Goal: Communication & Community: Answer question/provide support

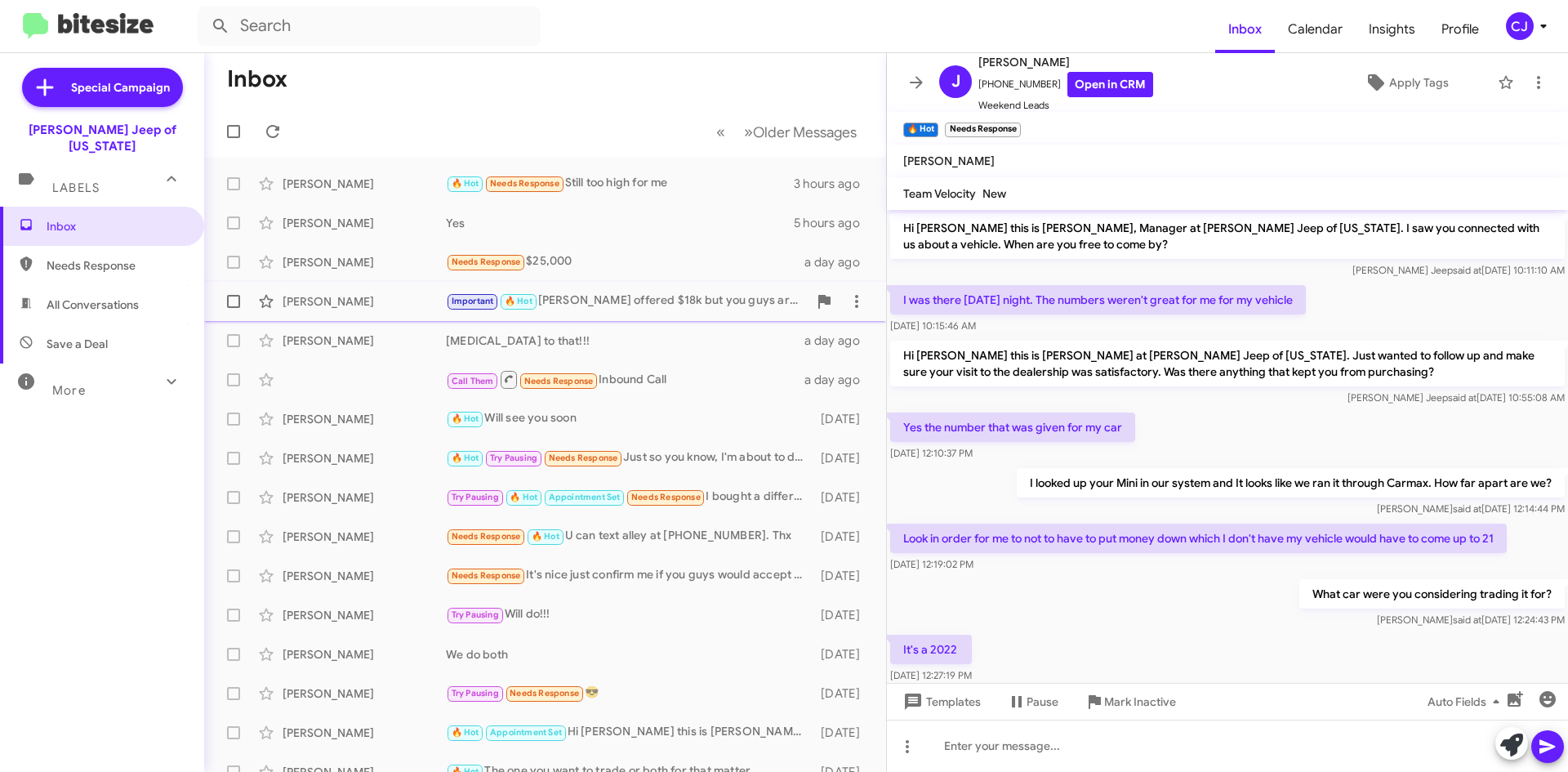
scroll to position [427, 0]
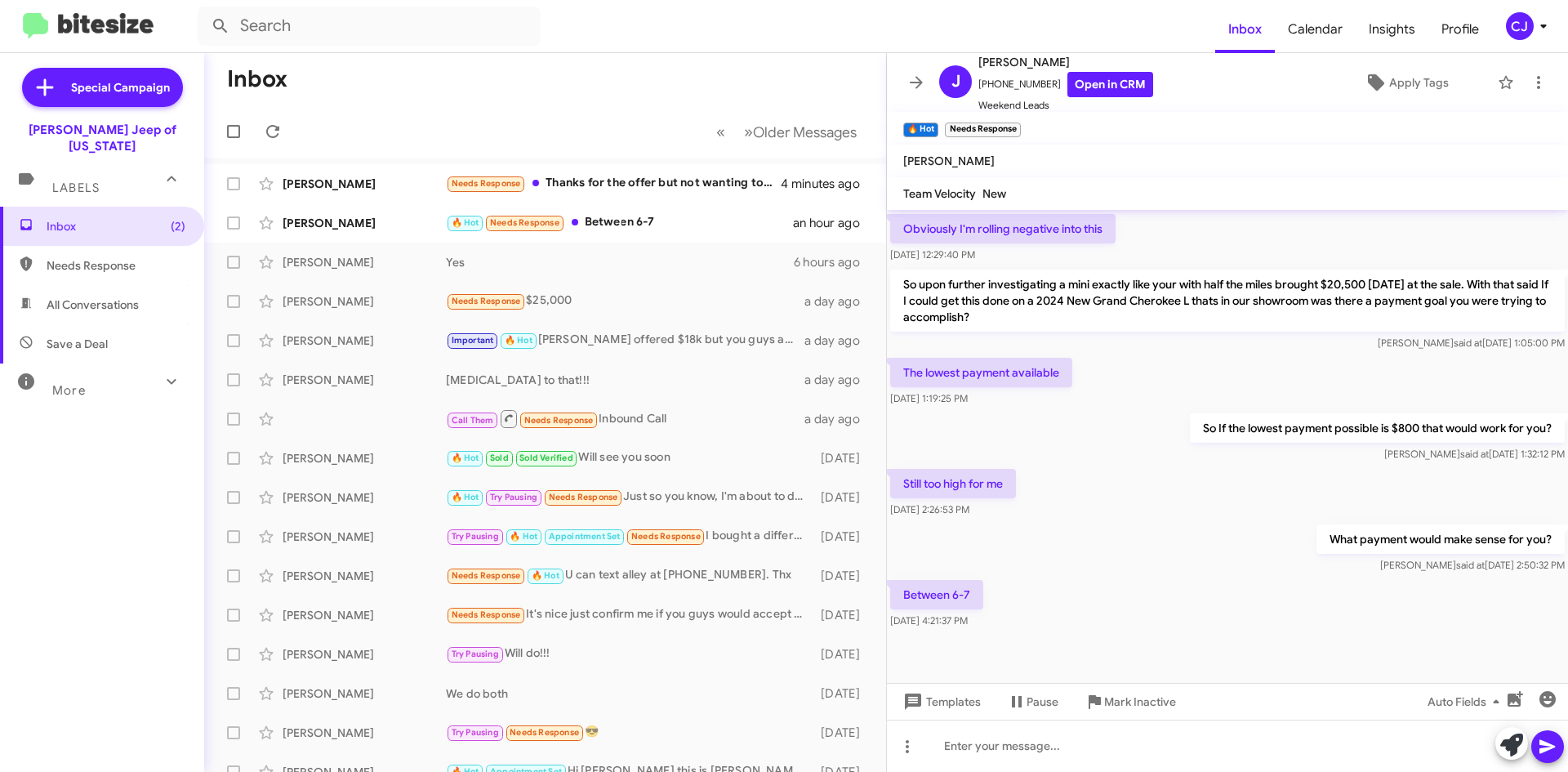
scroll to position [487, 0]
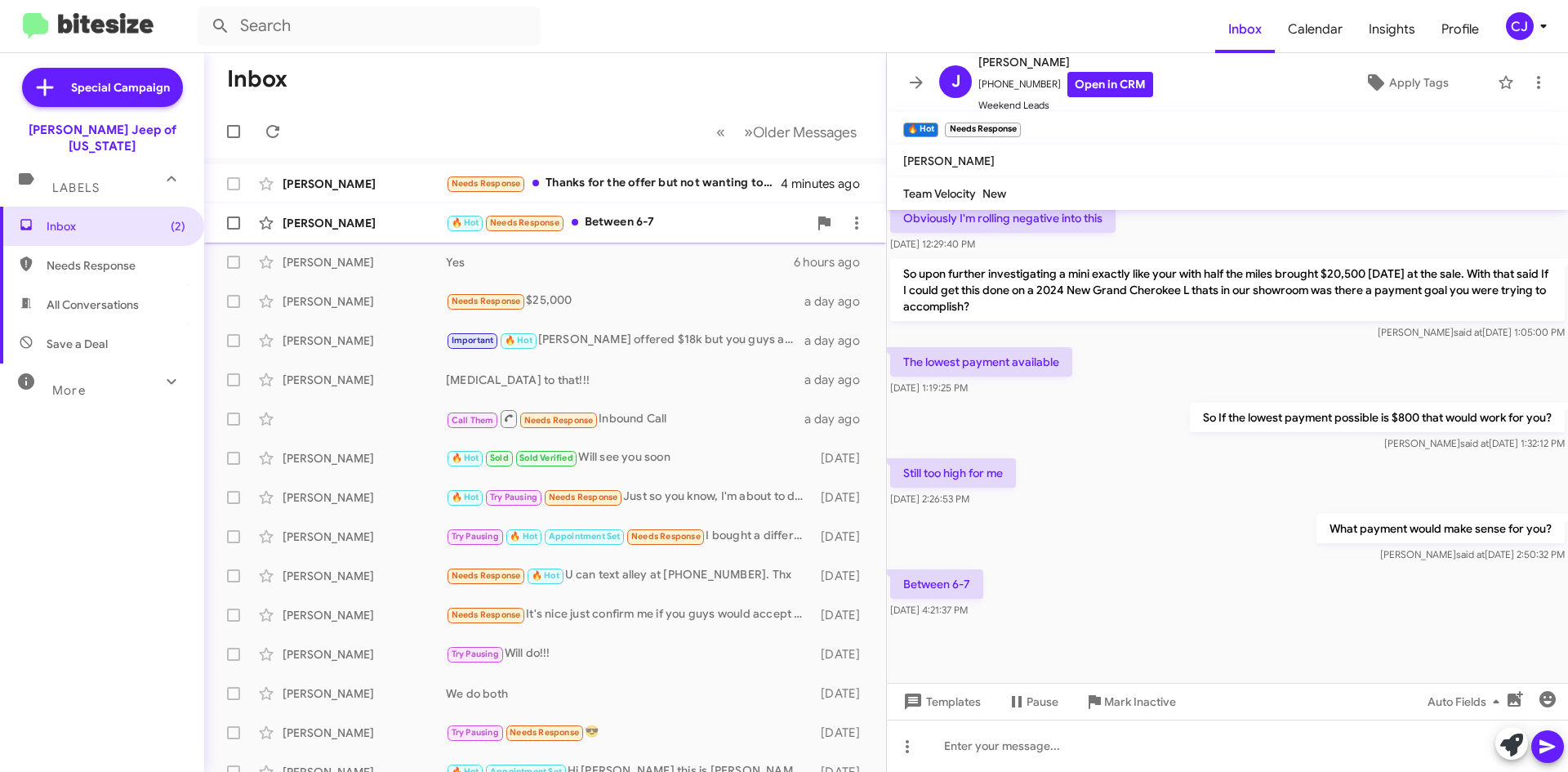
click at [665, 226] on div "🔥 Hot Needs Response Between 6-7" at bounding box center [626, 223] width 362 height 19
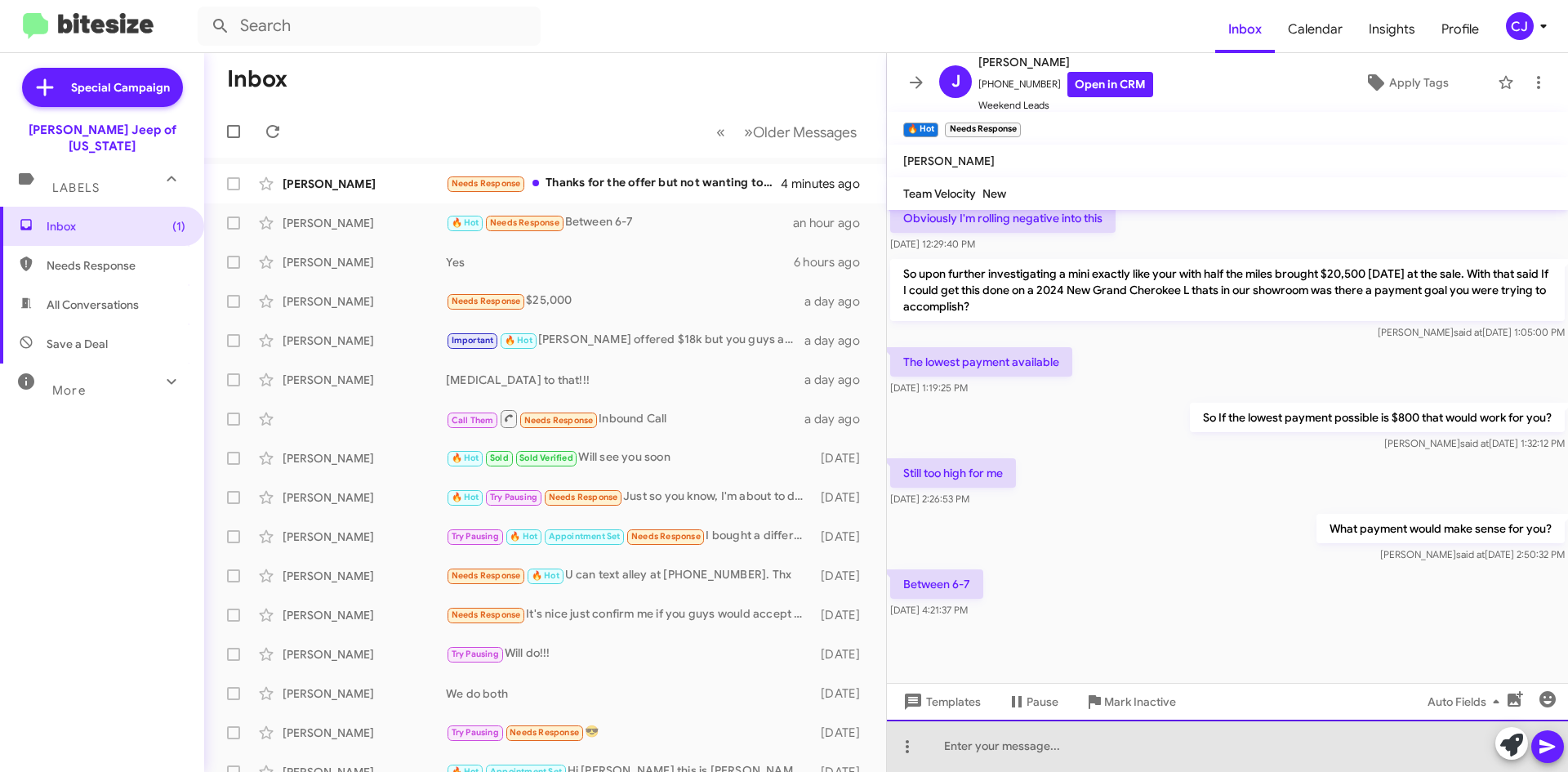
click at [997, 742] on div at bounding box center [1228, 745] width 681 height 52
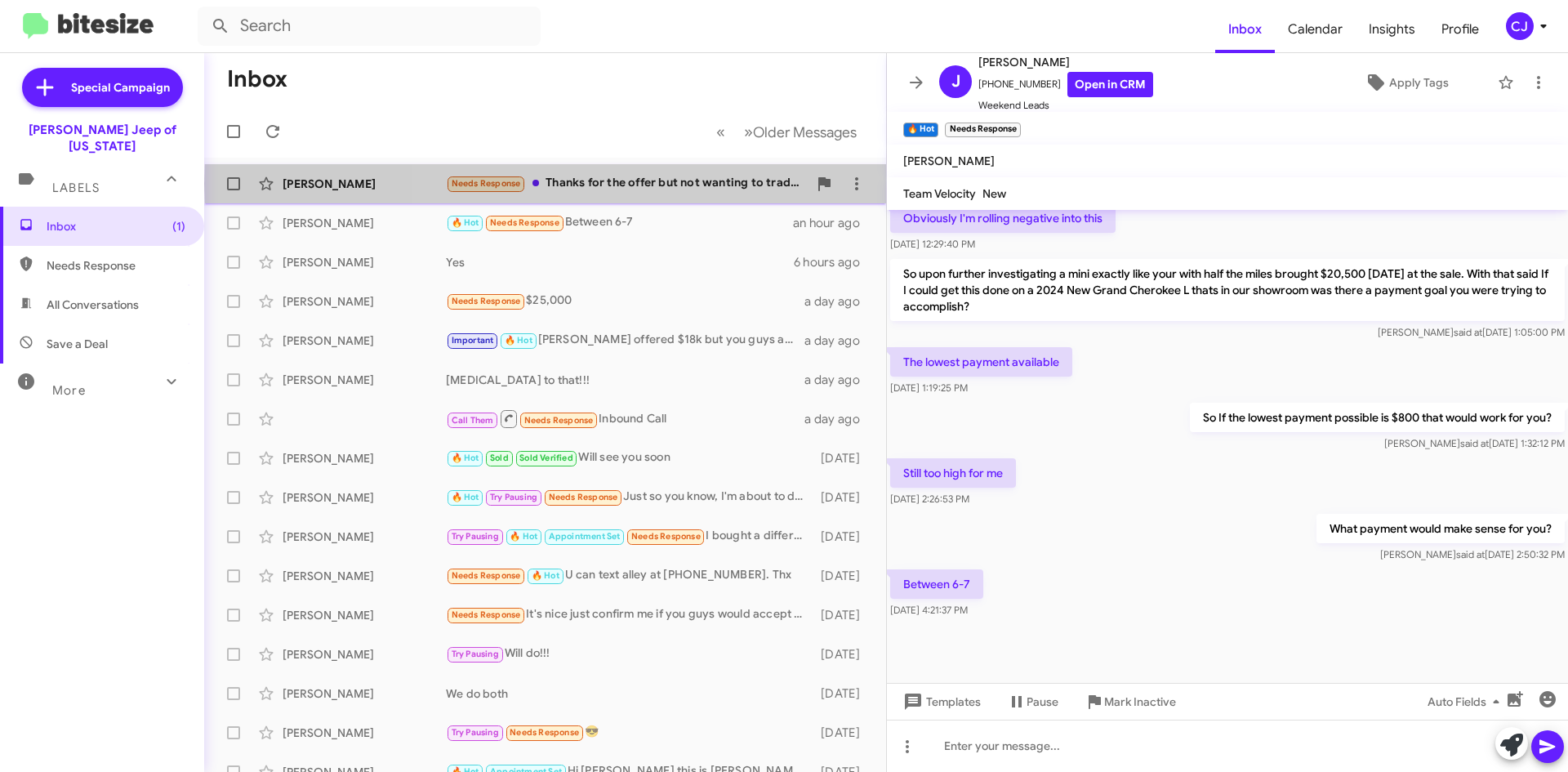
click at [677, 184] on div "Needs Response Thanks for the offer but not wanting to trade yet." at bounding box center [626, 183] width 362 height 19
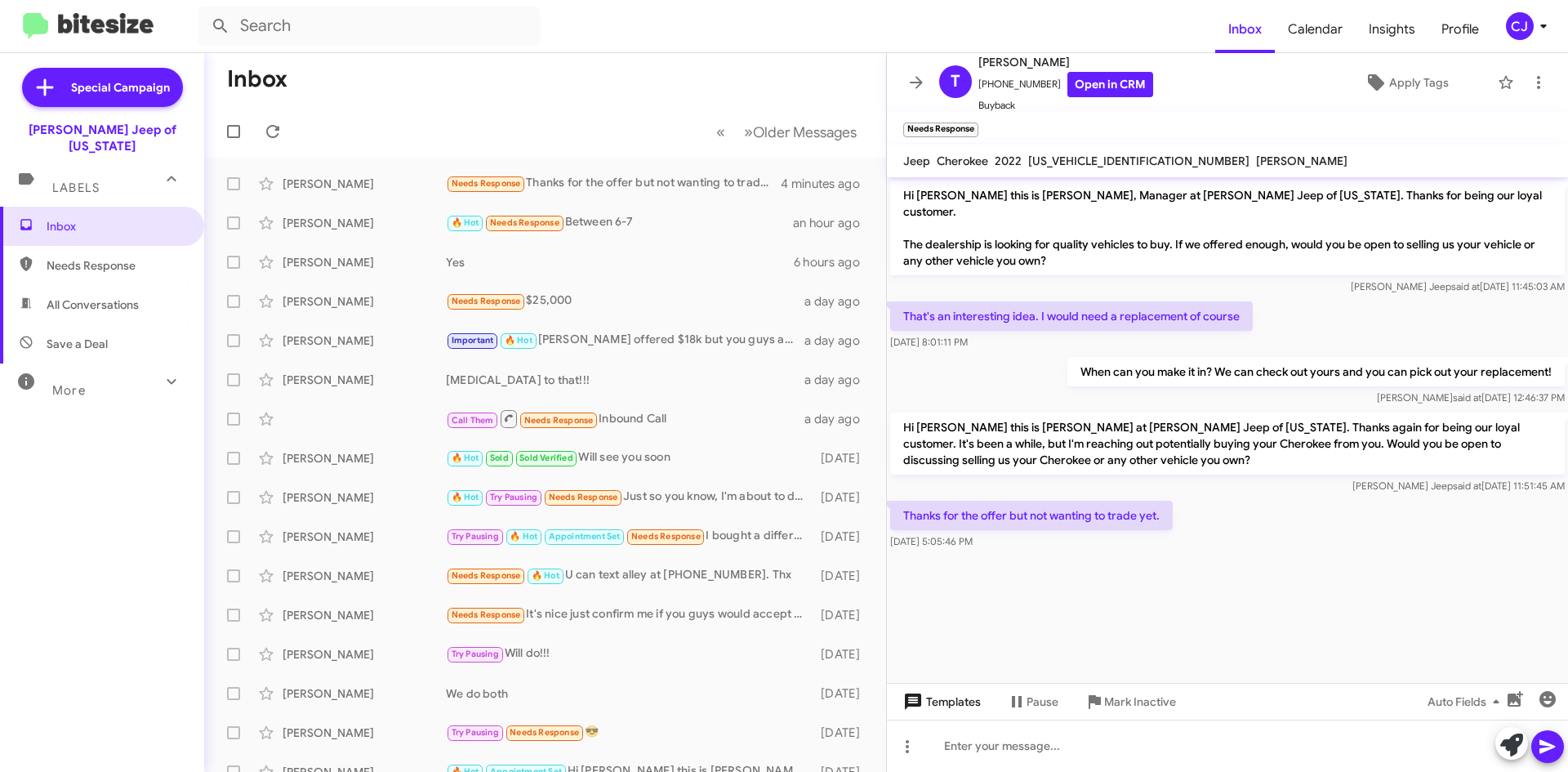
click at [936, 706] on span "Templates" at bounding box center [940, 702] width 81 height 29
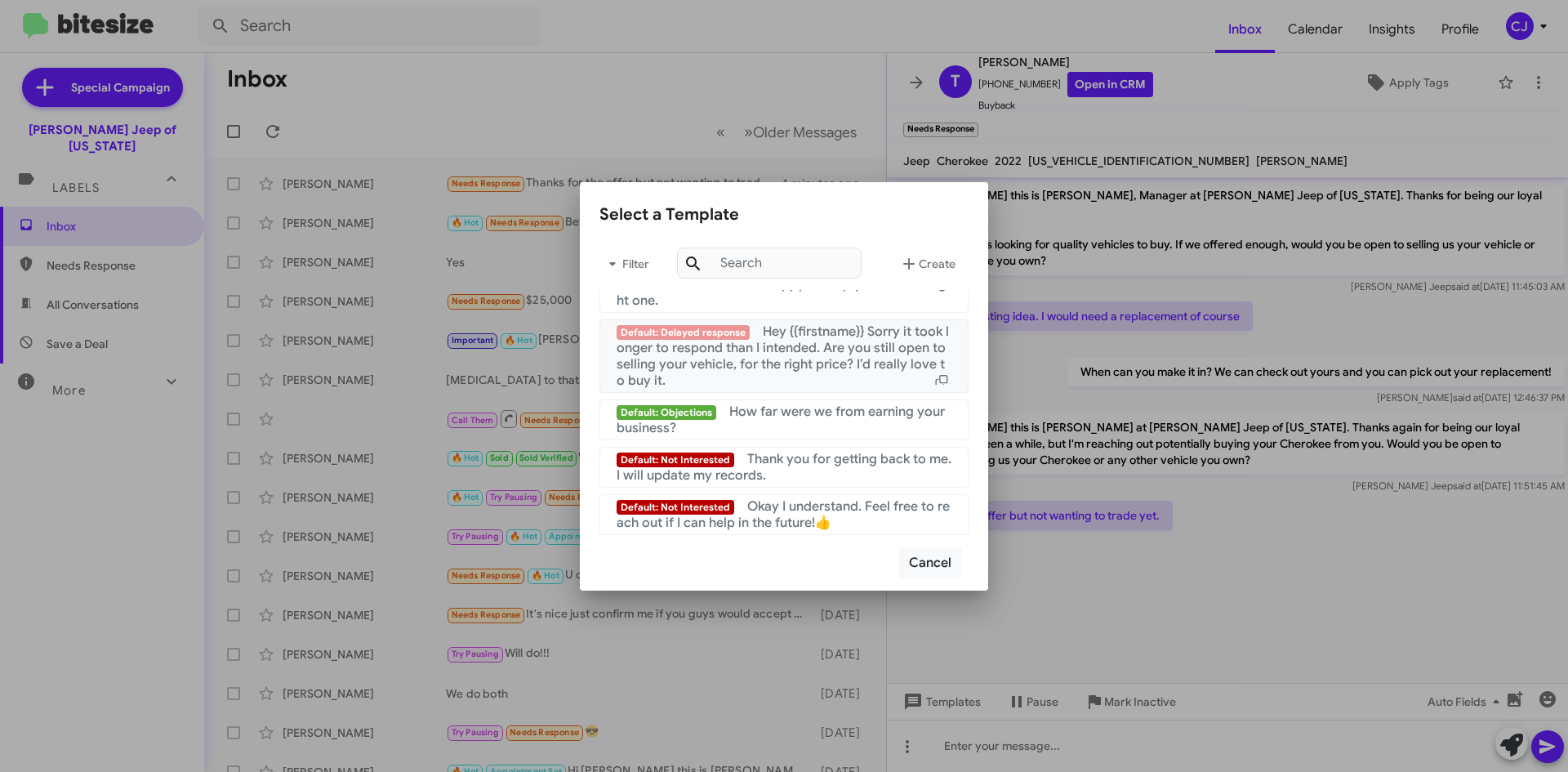
scroll to position [1096, 0]
click at [781, 510] on span "Okay I understand. Feel free to reach out if I can help in the future!👍" at bounding box center [784, 514] width 334 height 33
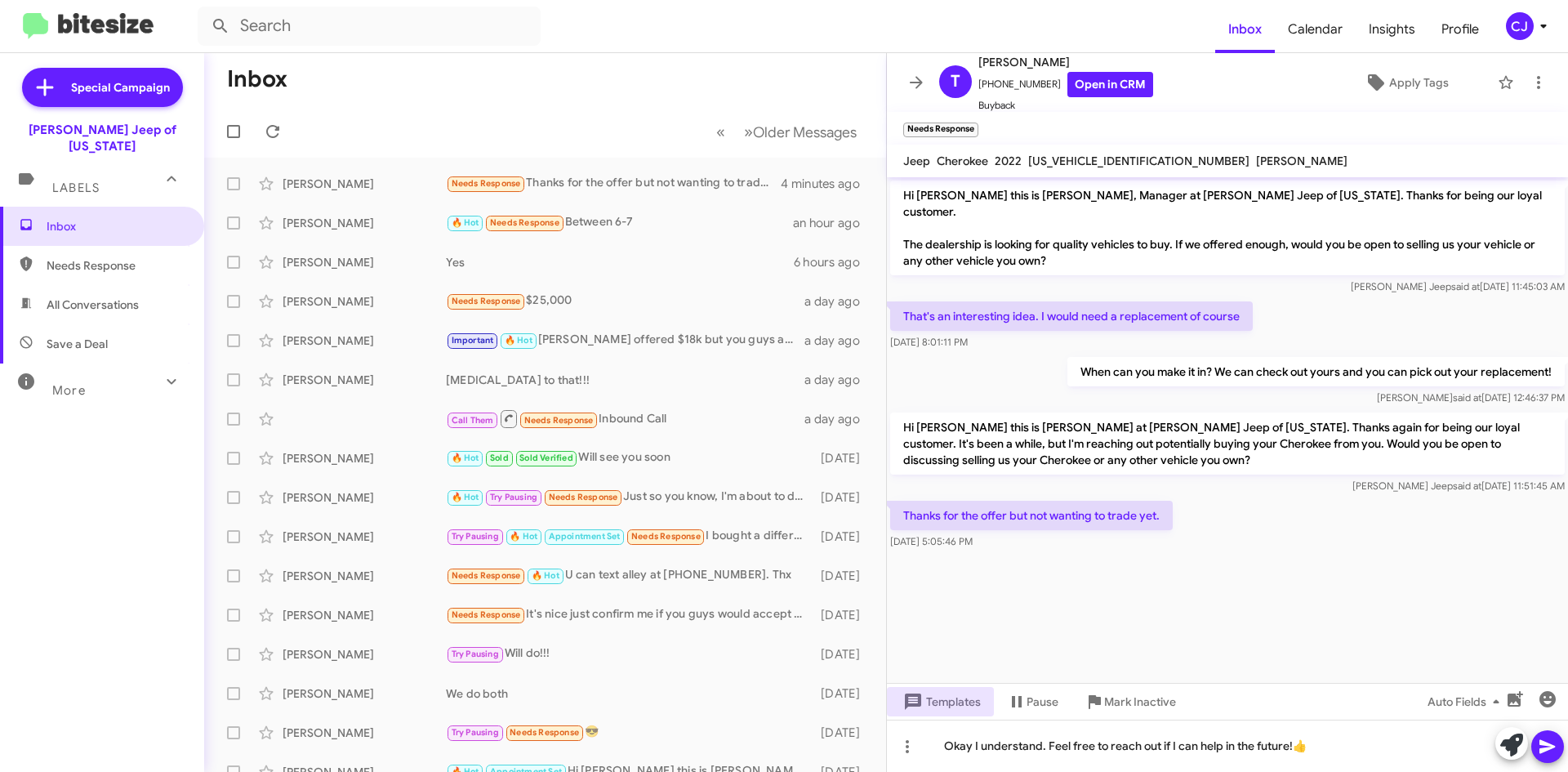
click at [1541, 745] on icon at bounding box center [1547, 747] width 15 height 14
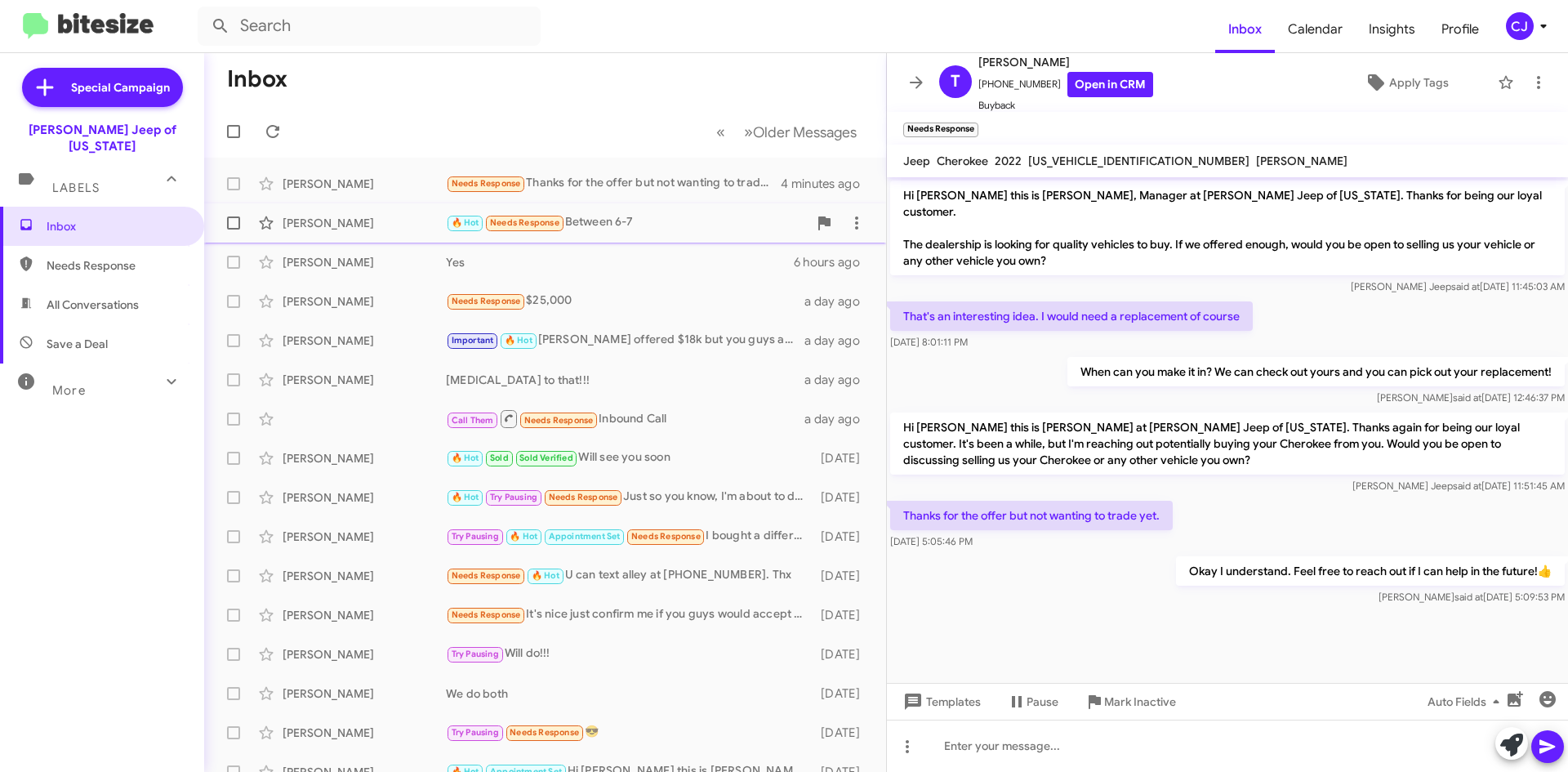
click at [587, 207] on div "[PERSON_NAME] 🔥 Hot Needs Response Between 6-7 an hour ago" at bounding box center [545, 223] width 656 height 33
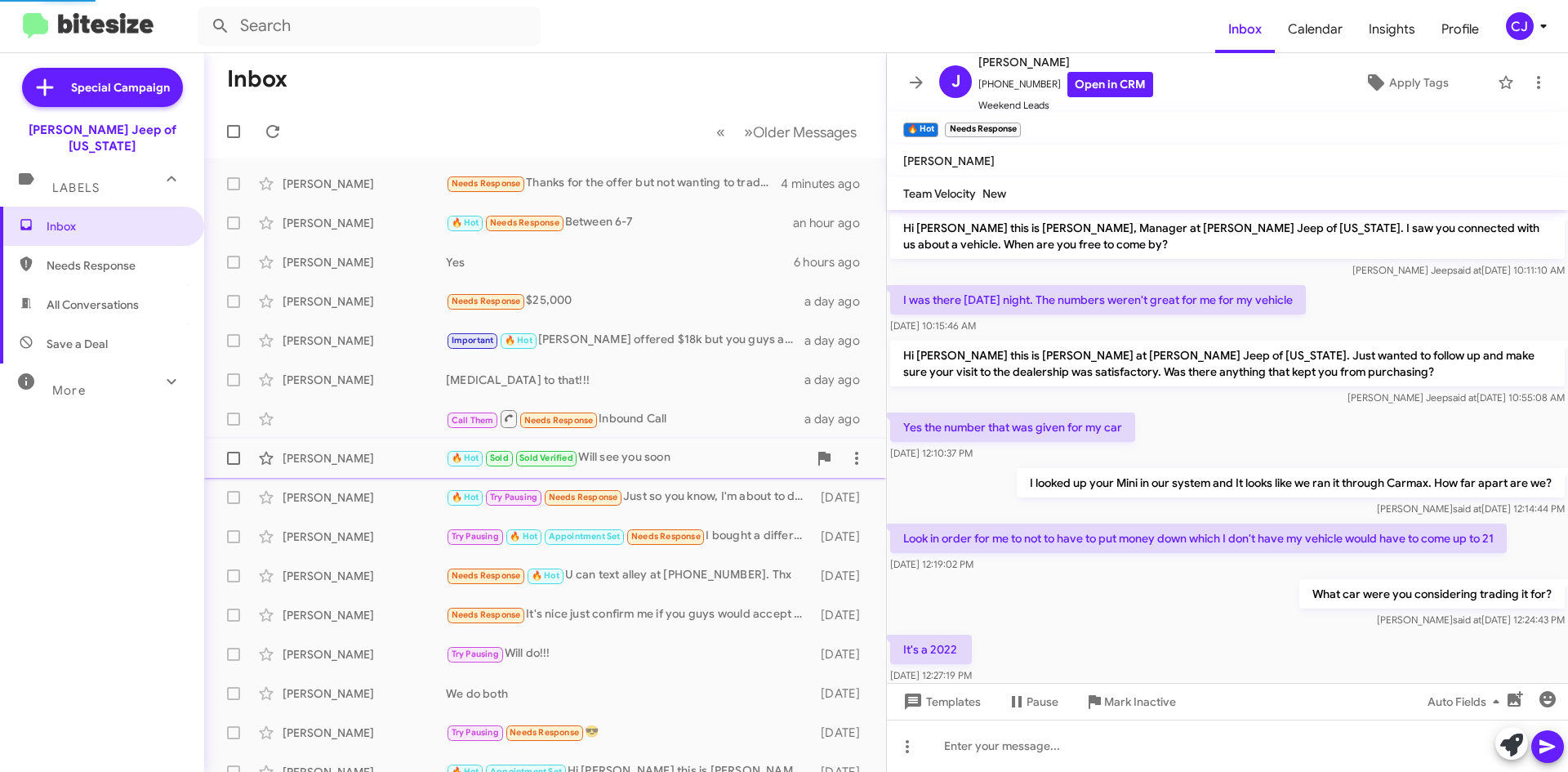
scroll to position [487, 0]
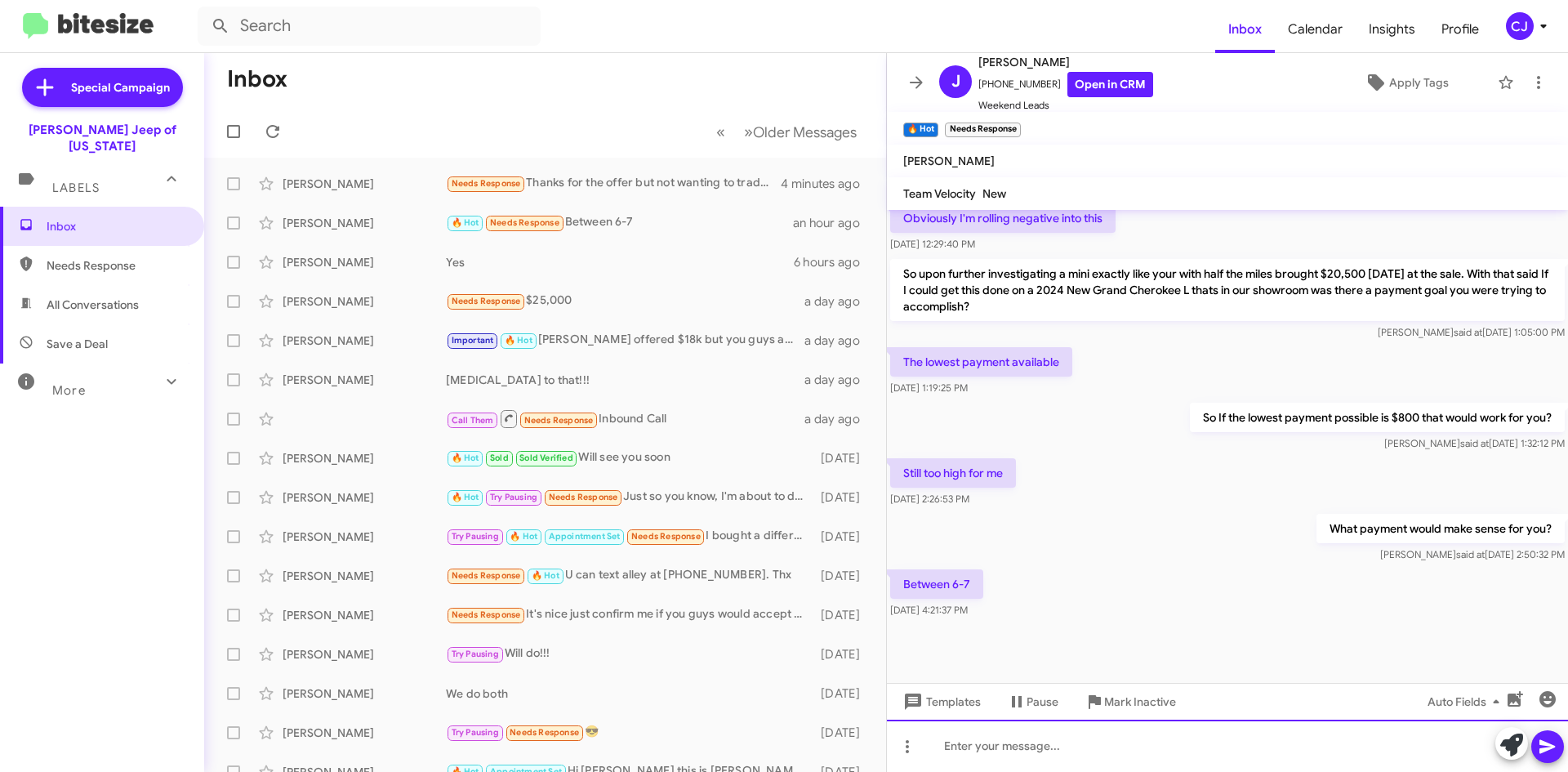
click at [969, 748] on div at bounding box center [1228, 745] width 681 height 52
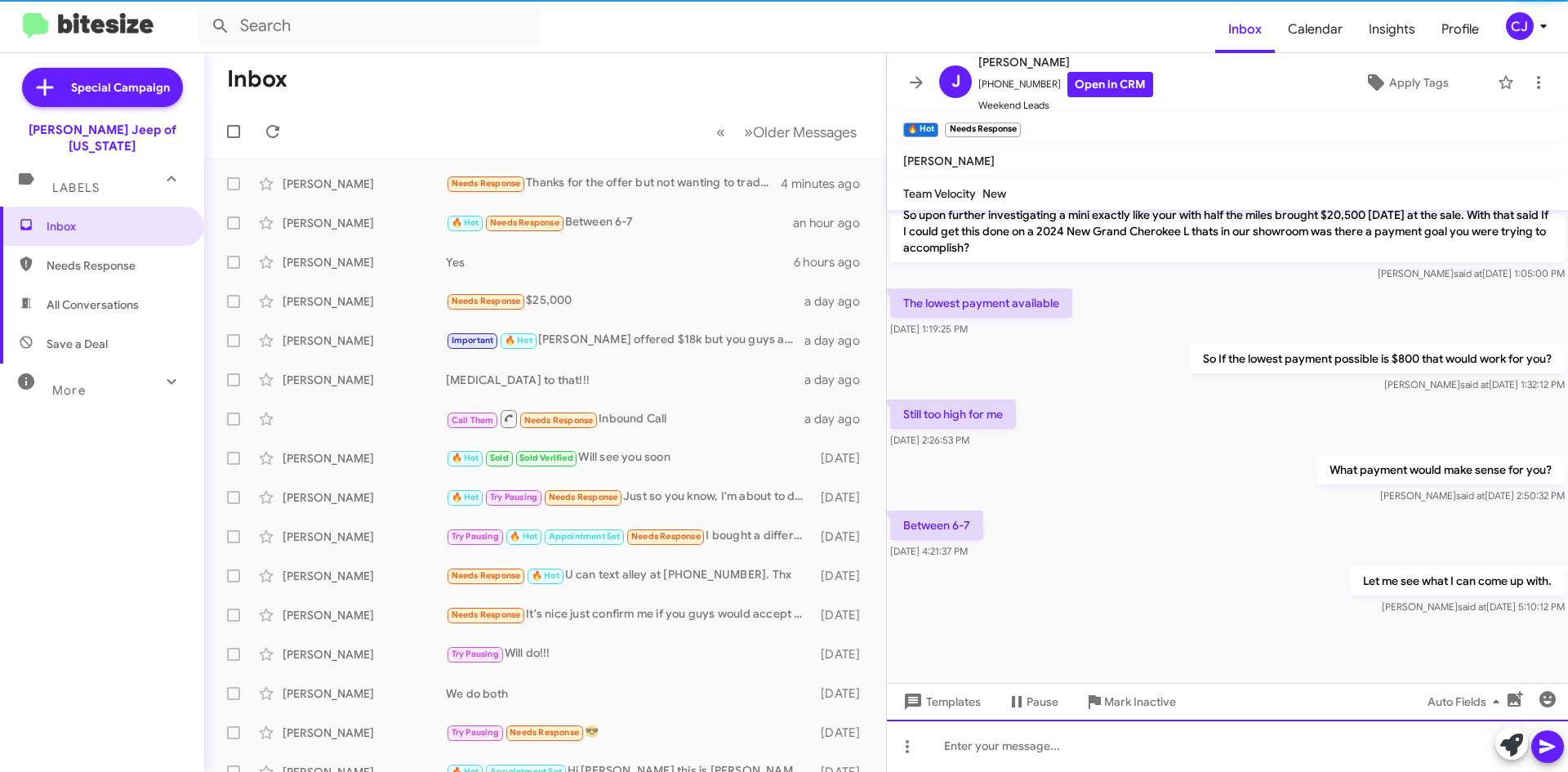
scroll to position [547, 0]
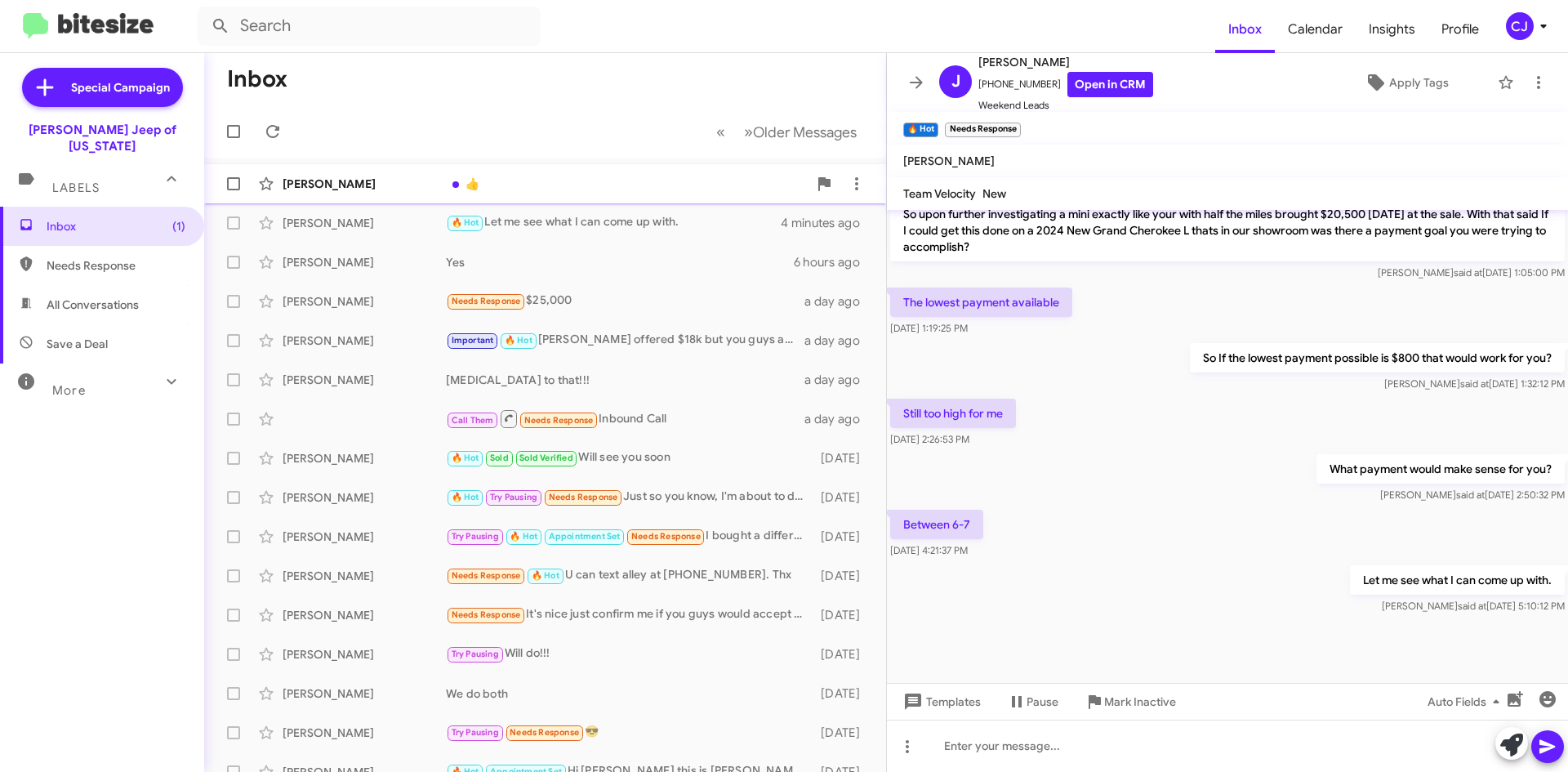
click at [571, 187] on div "👍" at bounding box center [626, 183] width 362 height 16
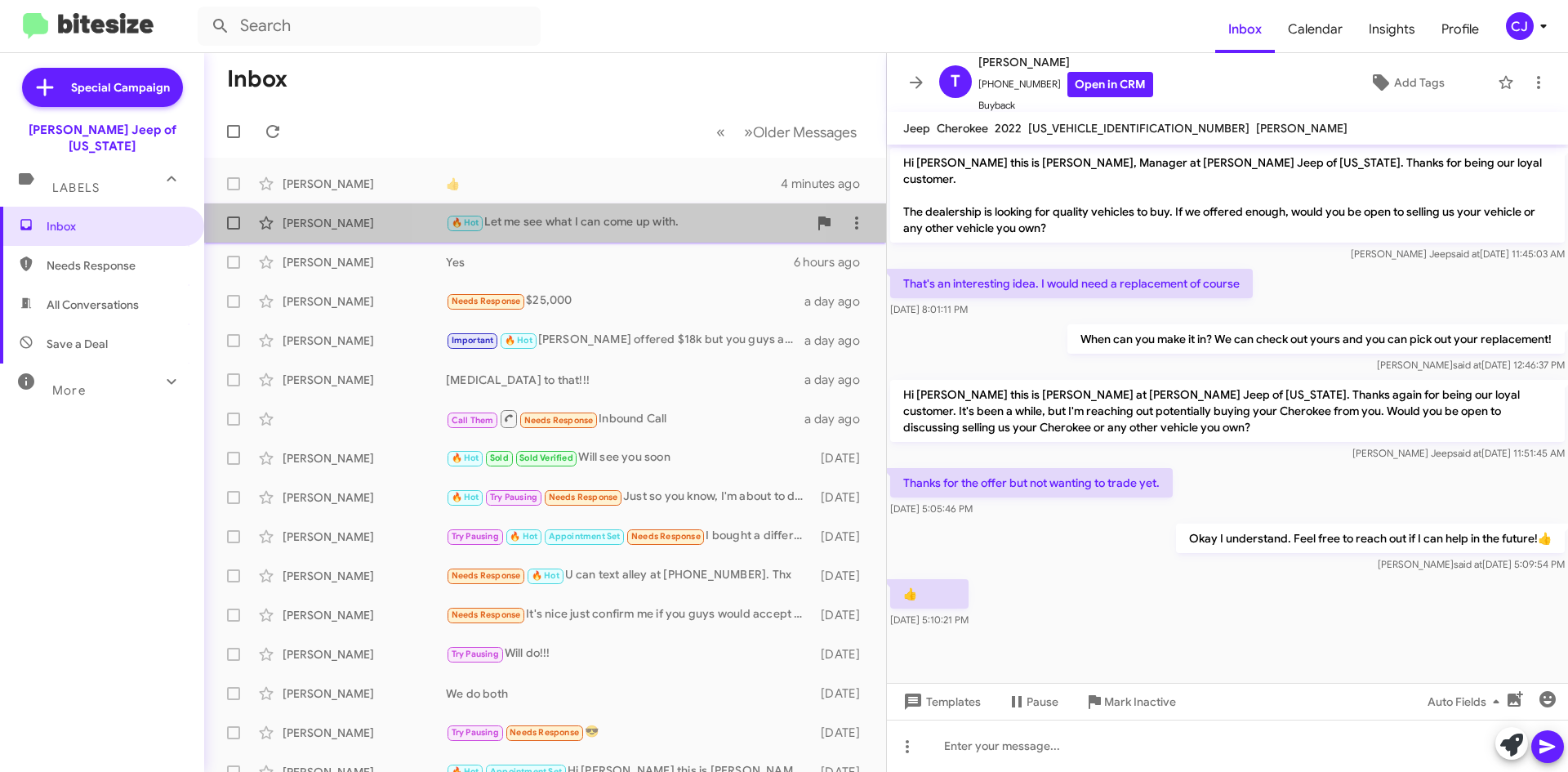
click at [617, 229] on div "🔥 Hot Let me see what I can come up with." at bounding box center [626, 223] width 362 height 19
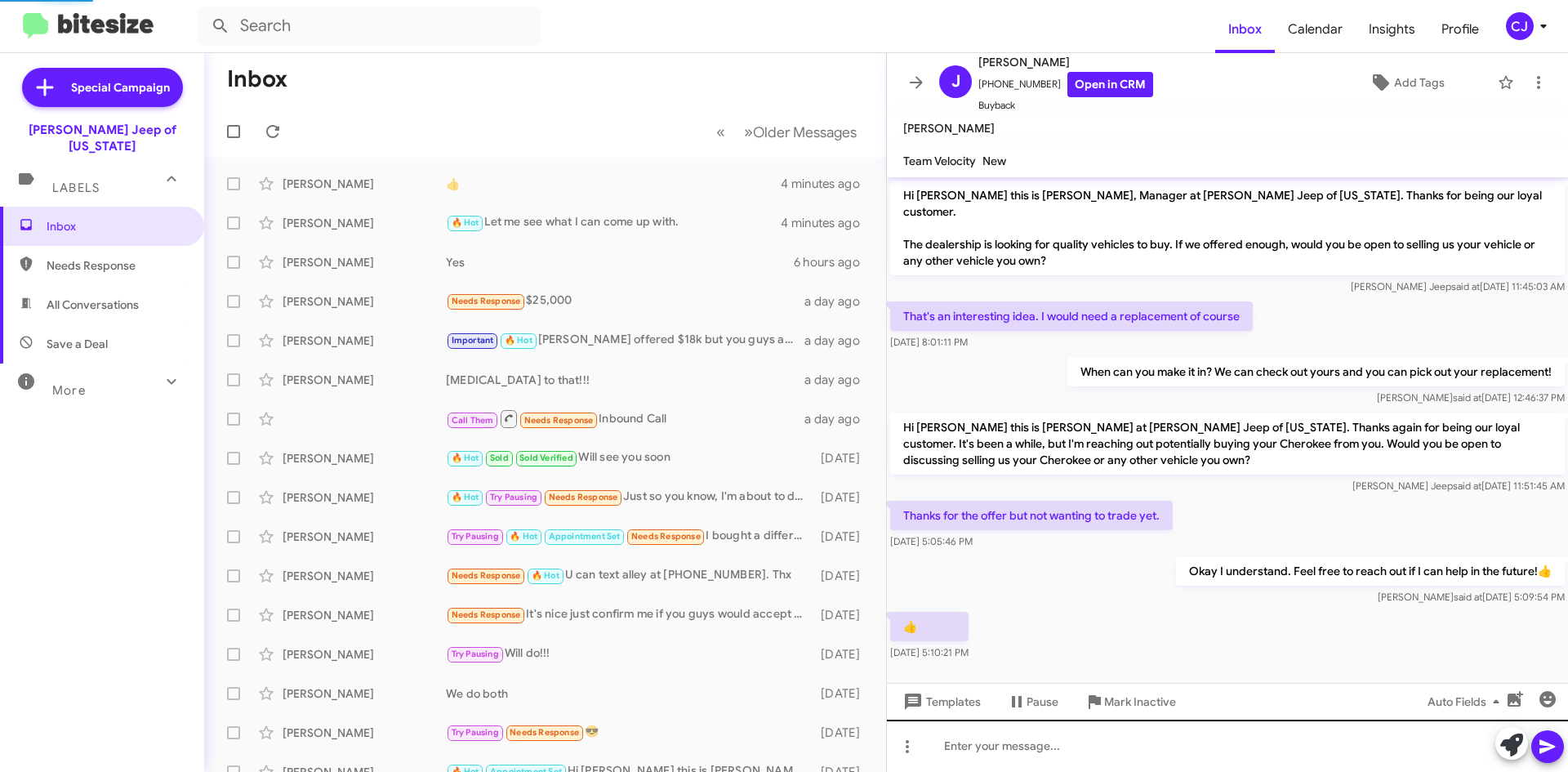
scroll to position [514, 0]
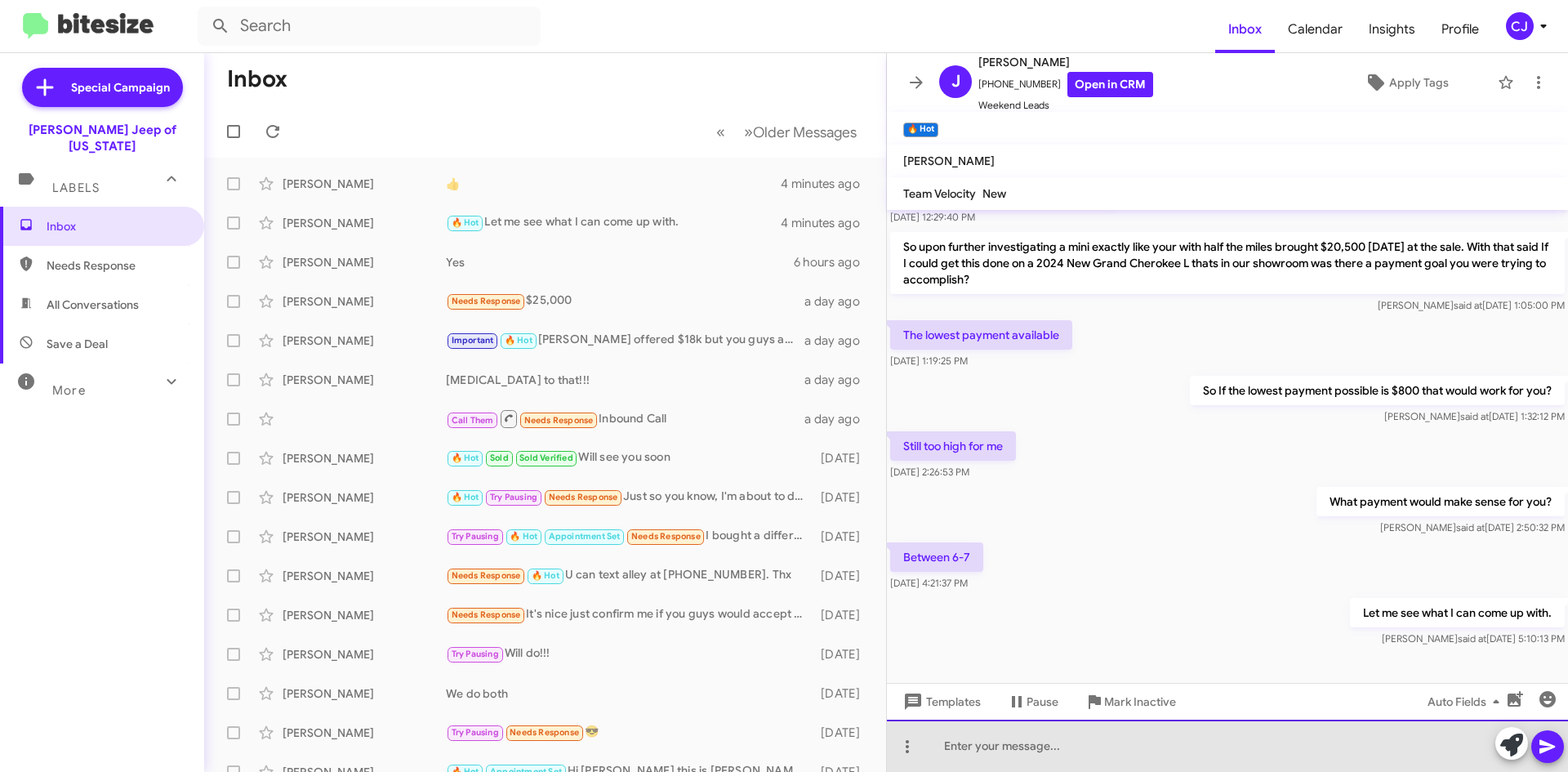
click at [1022, 748] on div at bounding box center [1228, 745] width 681 height 52
